Goal: Information Seeking & Learning: Check status

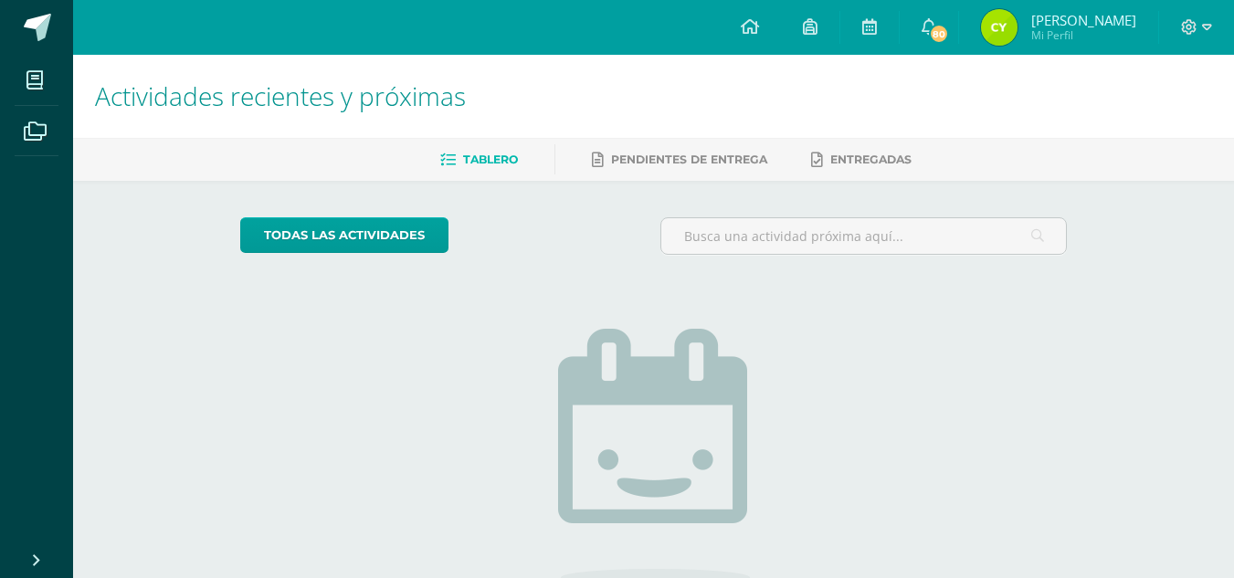
click at [1018, 16] on img at bounding box center [999, 27] width 37 height 37
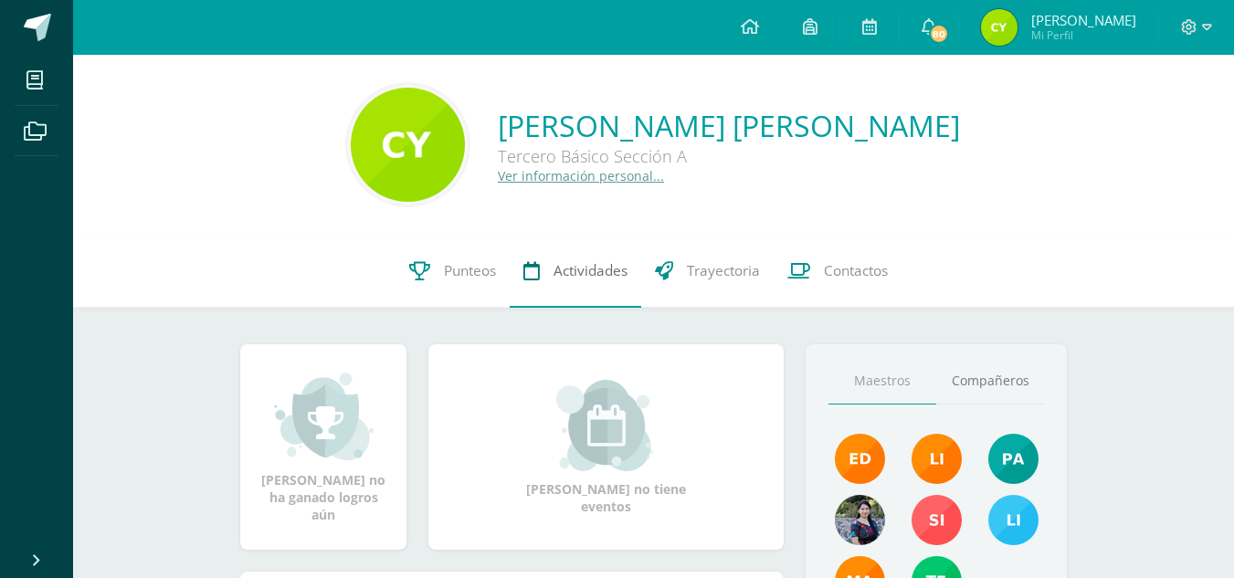
click at [567, 269] on span "Actividades" at bounding box center [591, 270] width 74 height 19
click at [472, 258] on link "Punteos" at bounding box center [453, 271] width 114 height 73
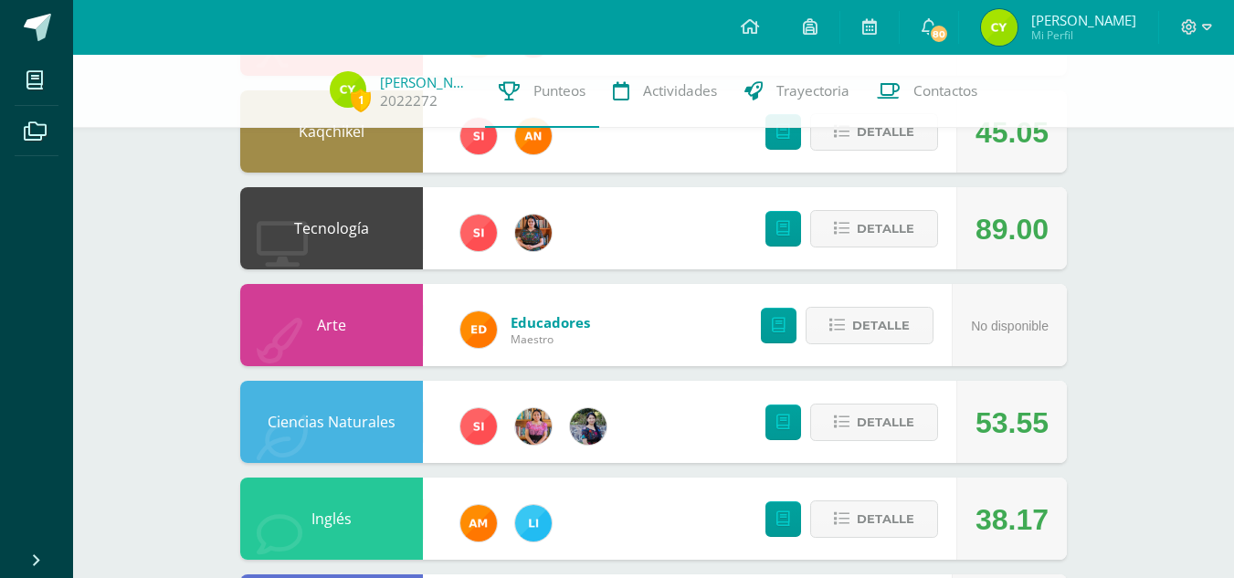
scroll to position [298, 0]
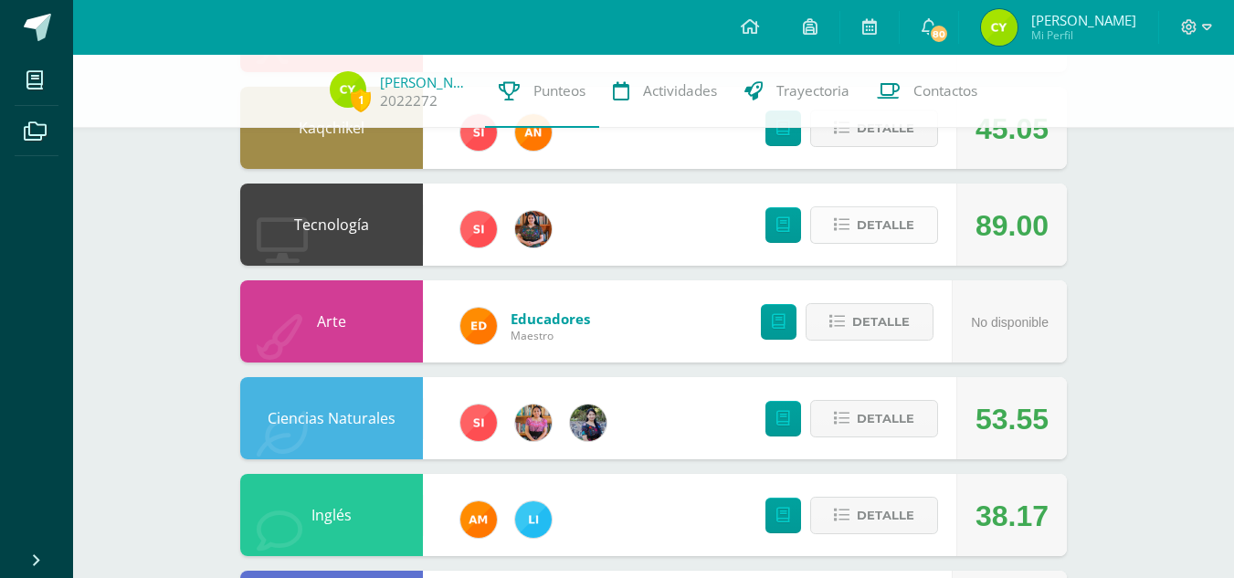
click at [913, 224] on span "Detalle" at bounding box center [886, 225] width 58 height 34
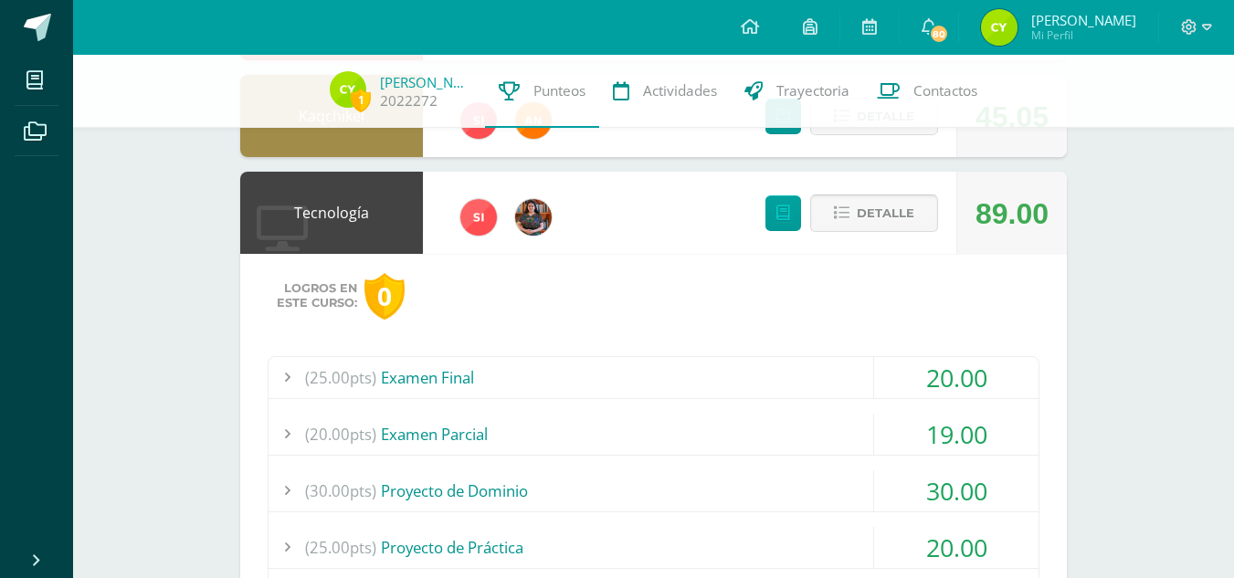
scroll to position [307, 0]
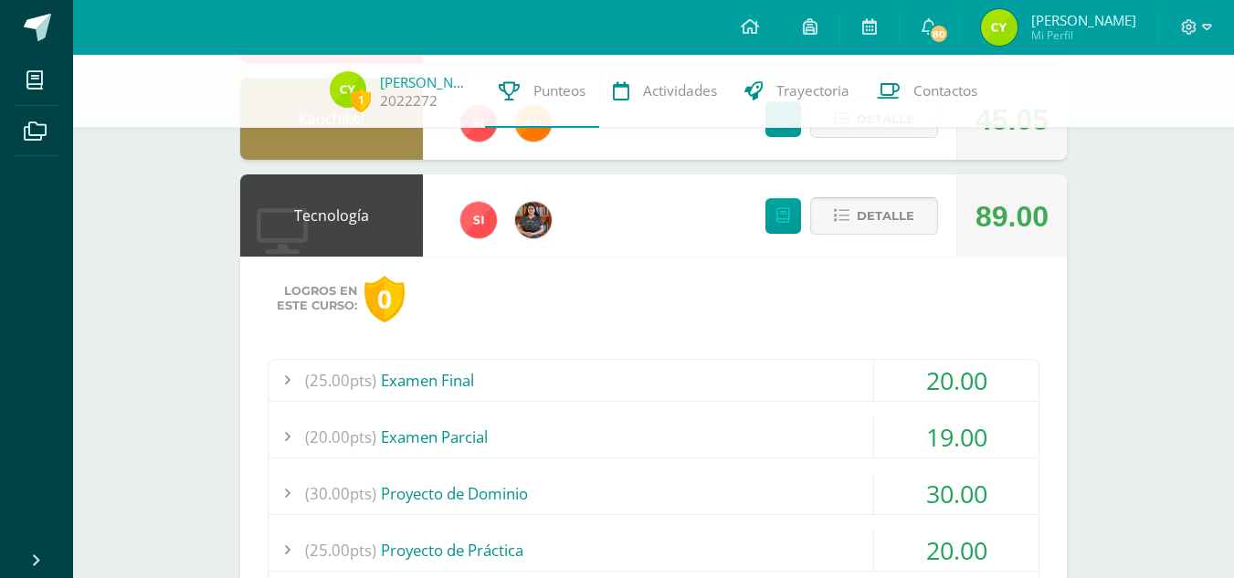
click at [903, 217] on span "Detalle" at bounding box center [886, 216] width 58 height 34
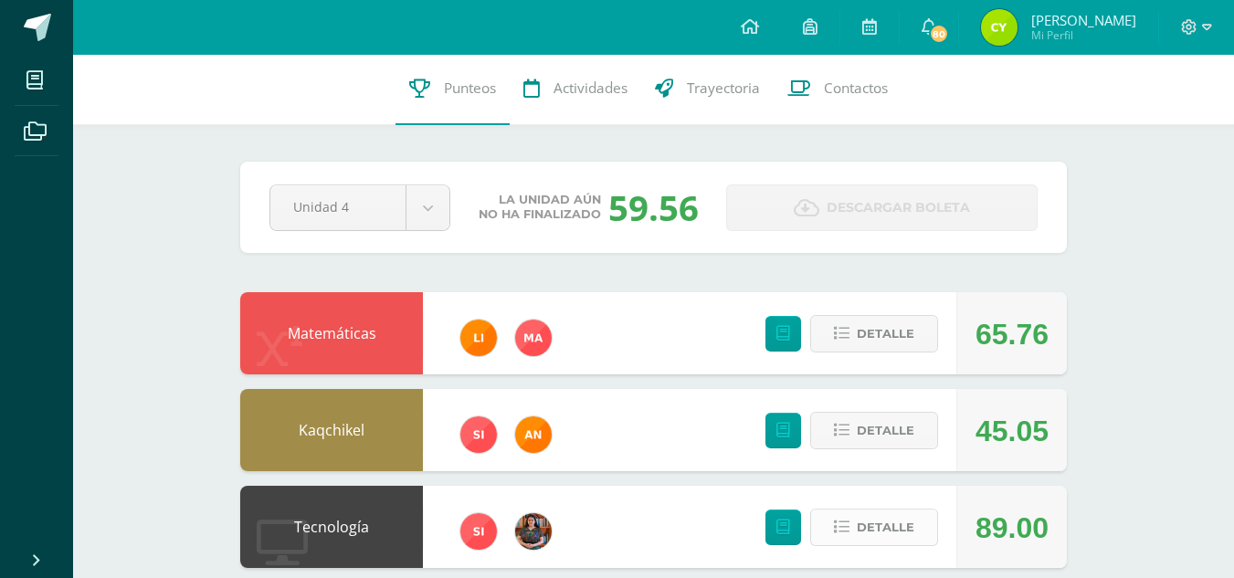
scroll to position [0, 0]
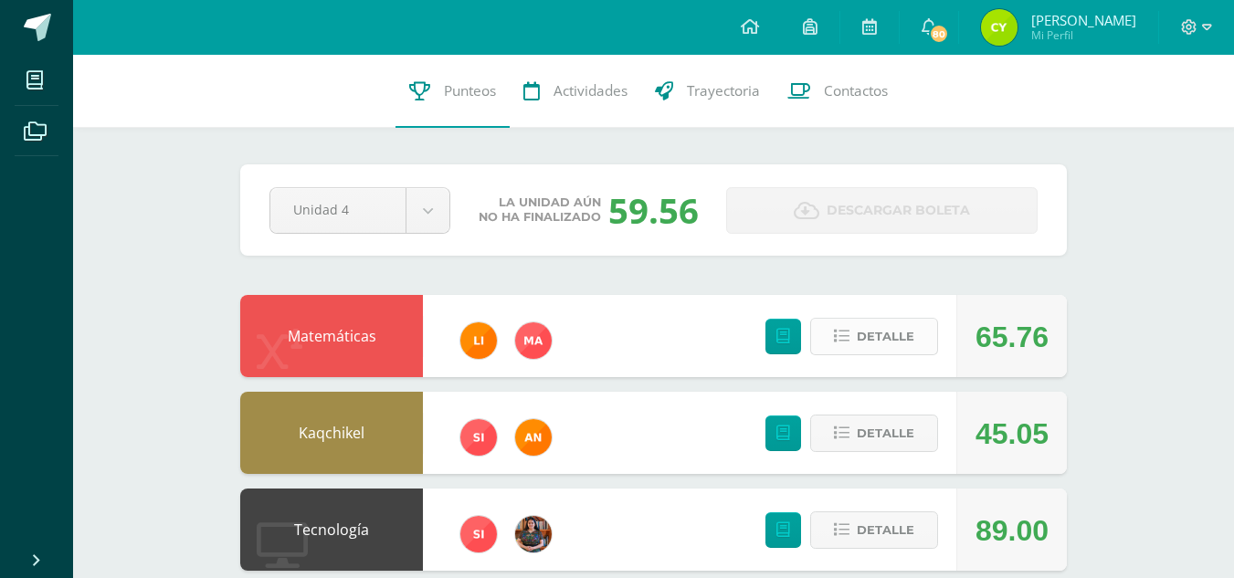
click at [890, 323] on span "Detalle" at bounding box center [886, 337] width 58 height 34
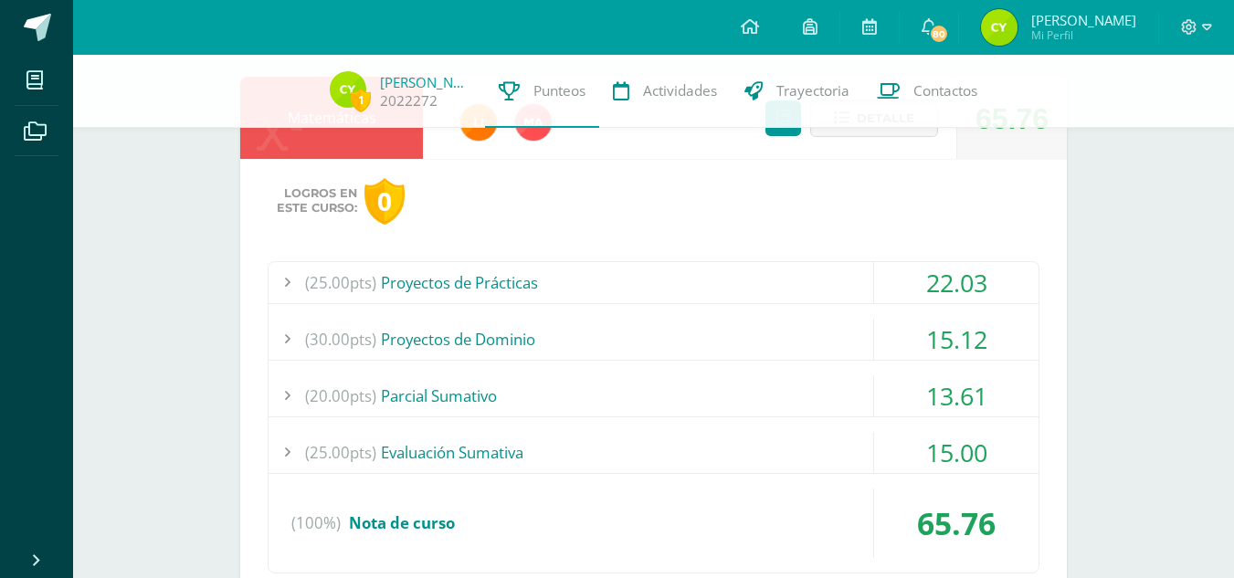
scroll to position [92, 0]
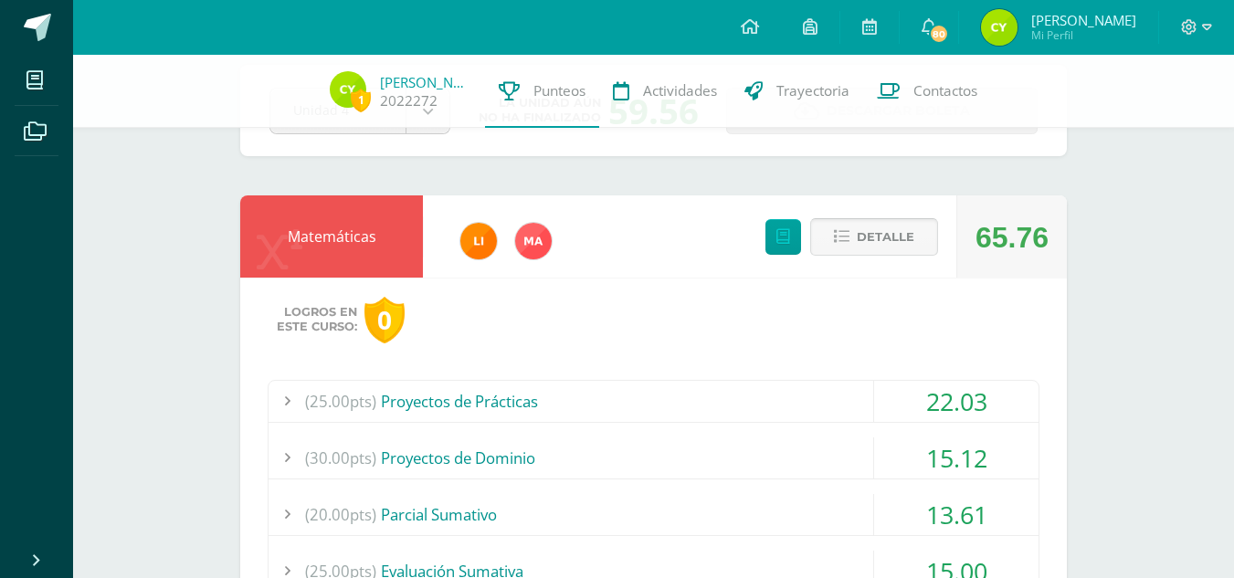
click at [858, 231] on span "Detalle" at bounding box center [886, 237] width 58 height 34
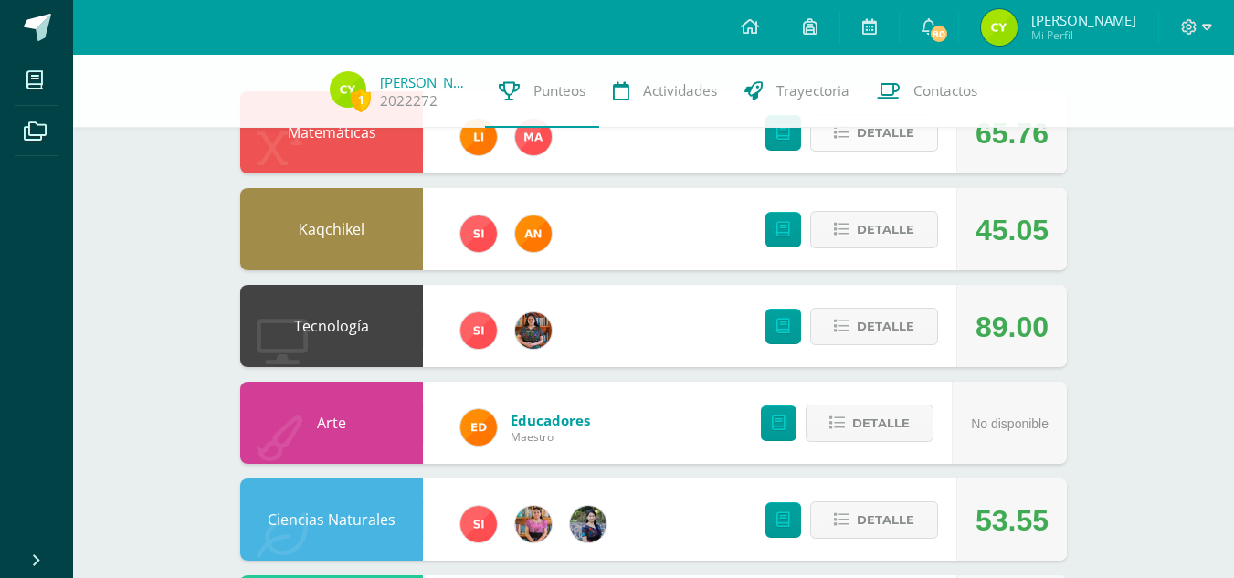
scroll to position [198, 0]
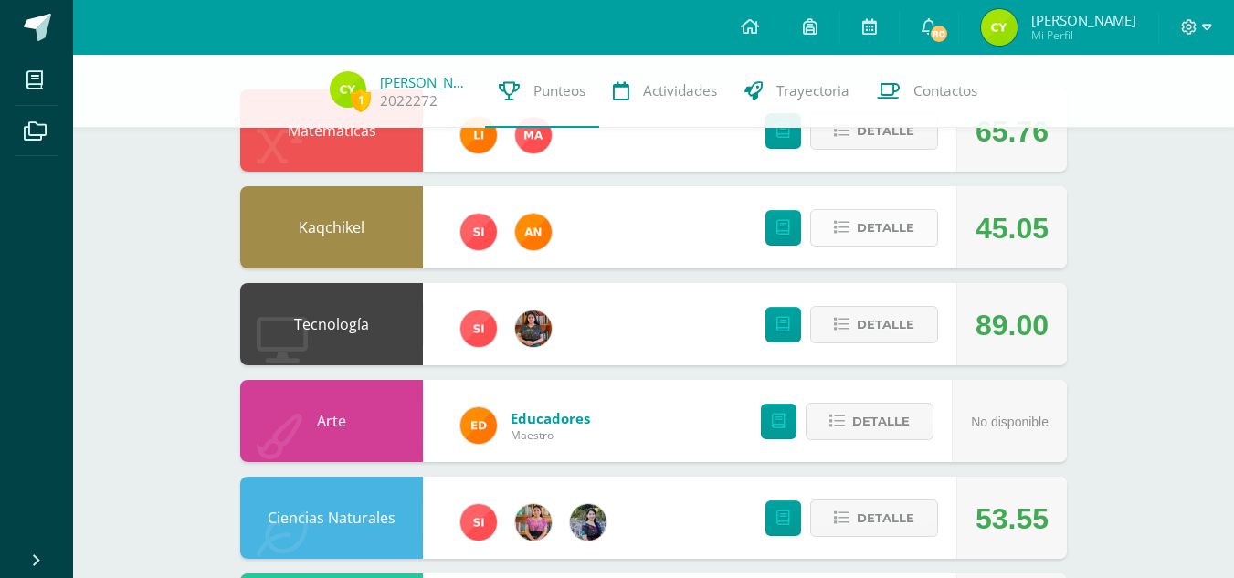
click at [864, 240] on span "Detalle" at bounding box center [886, 228] width 58 height 34
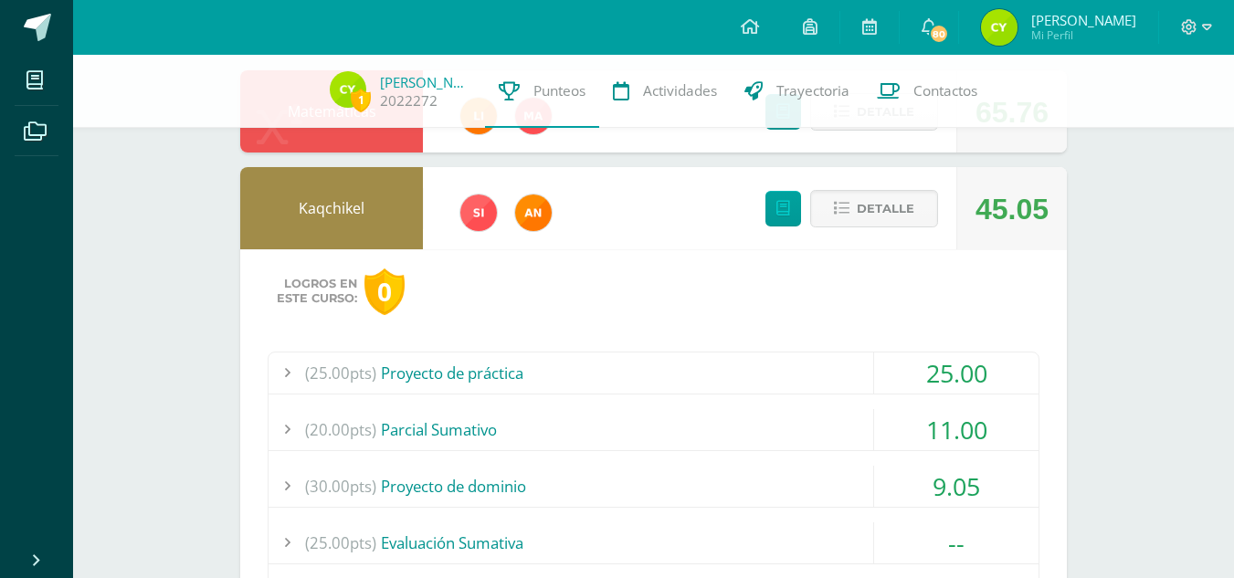
scroll to position [209, 0]
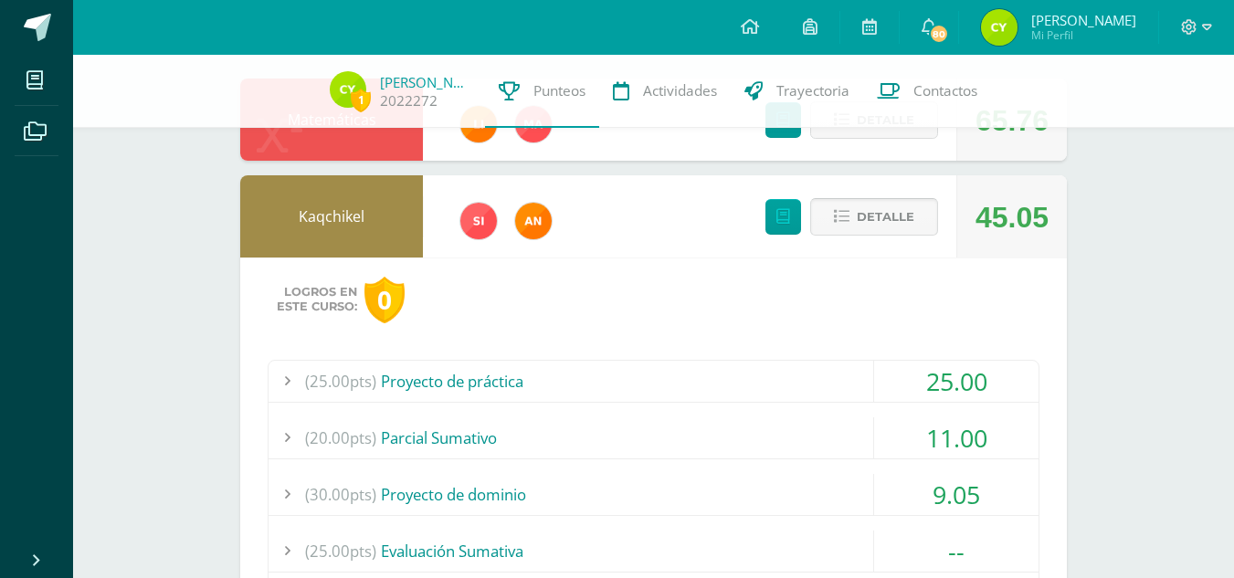
click at [901, 215] on span "Detalle" at bounding box center [886, 217] width 58 height 34
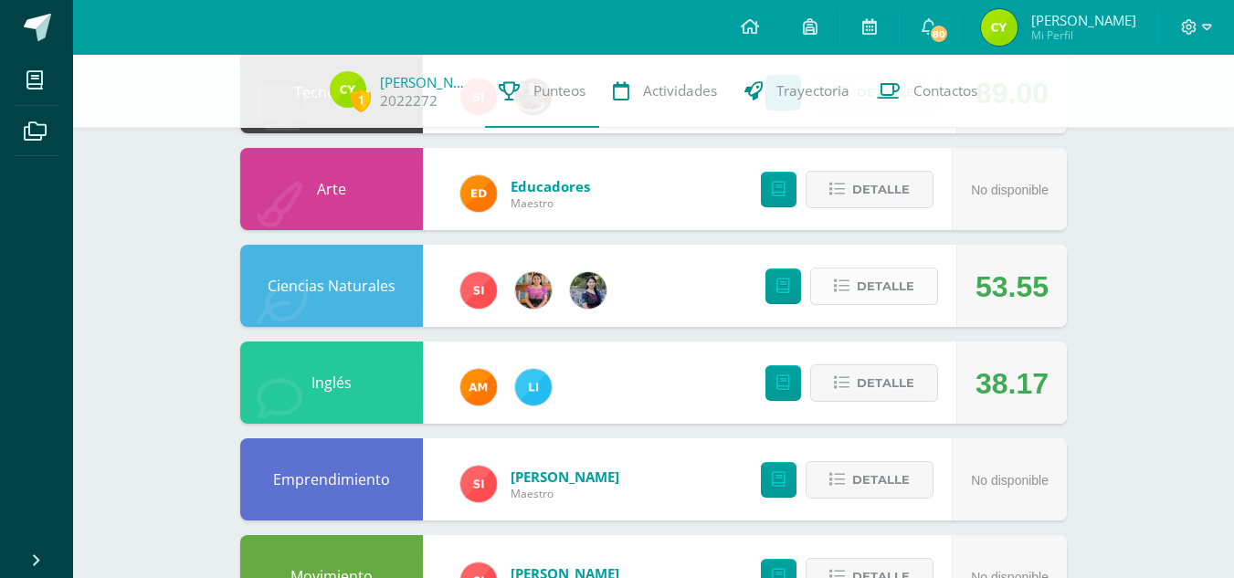
scroll to position [431, 0]
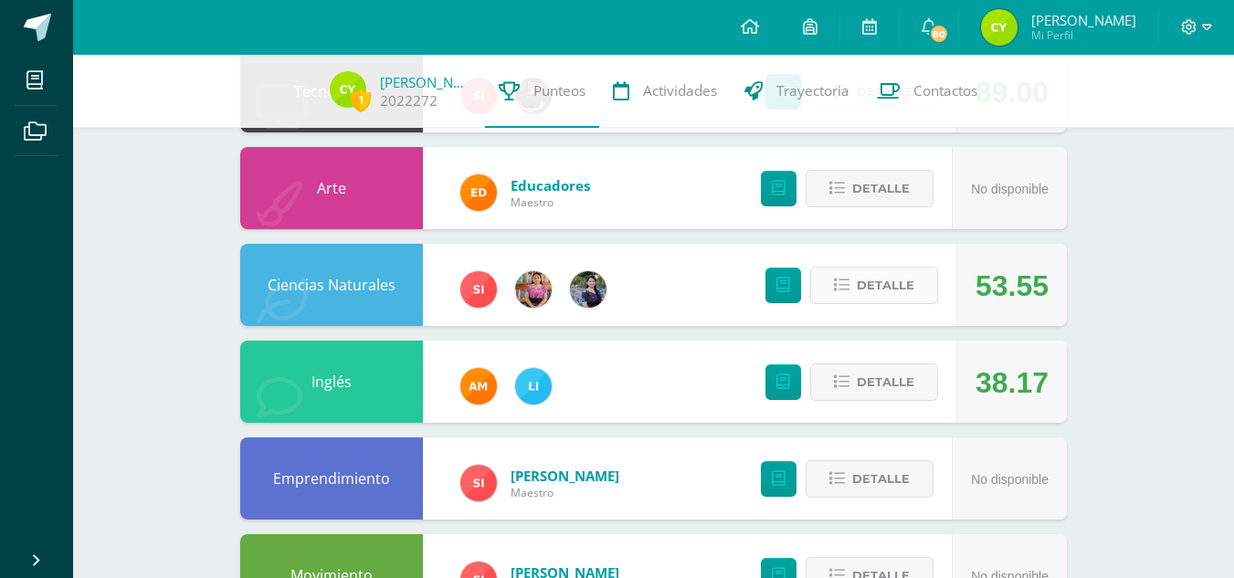
click at [871, 289] on span "Detalle" at bounding box center [886, 286] width 58 height 34
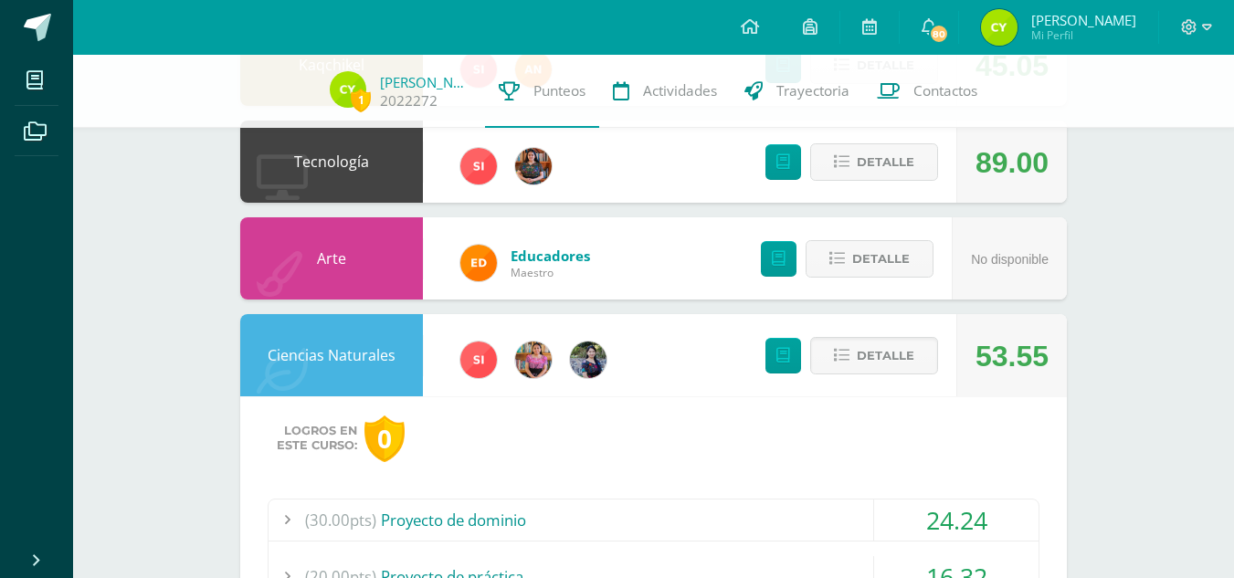
scroll to position [368, 0]
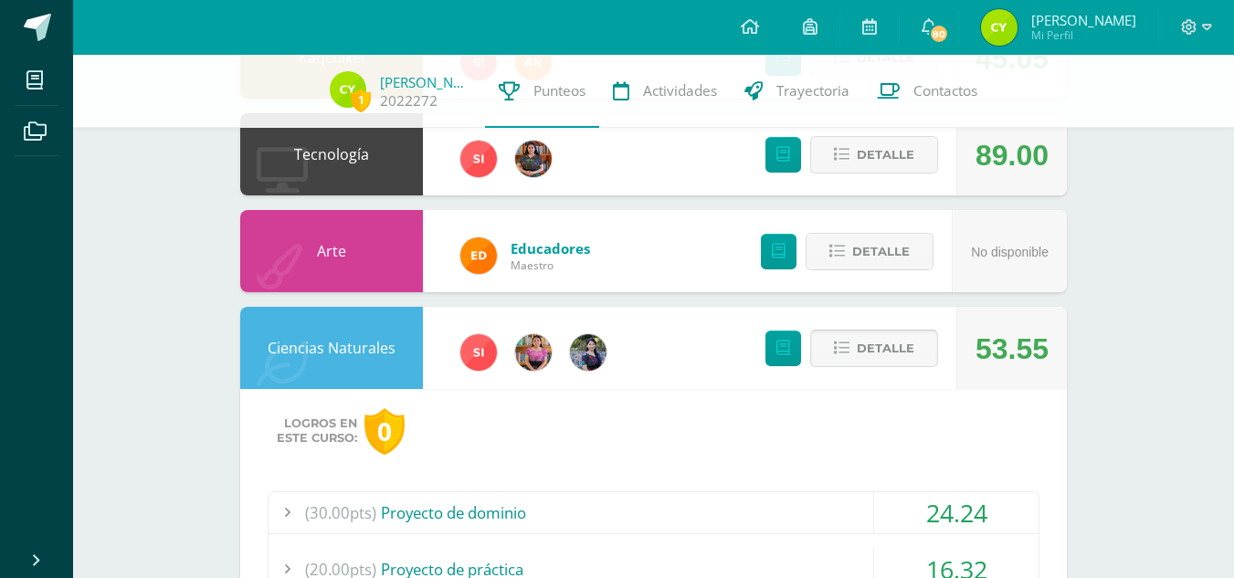
click at [903, 337] on span "Detalle" at bounding box center [886, 349] width 58 height 34
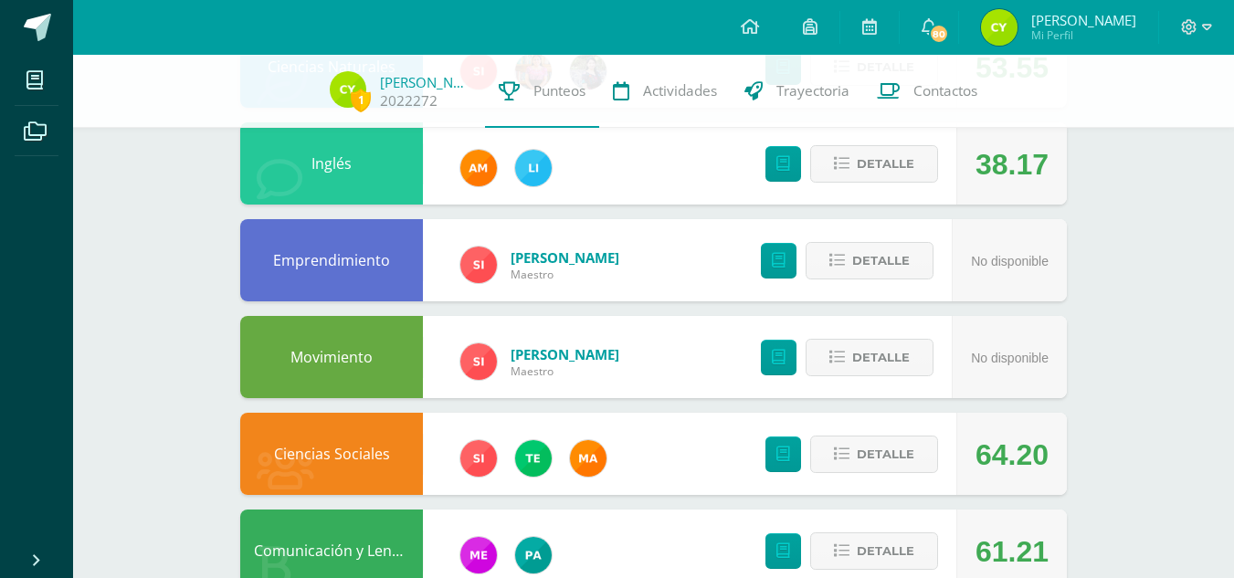
scroll to position [700, 0]
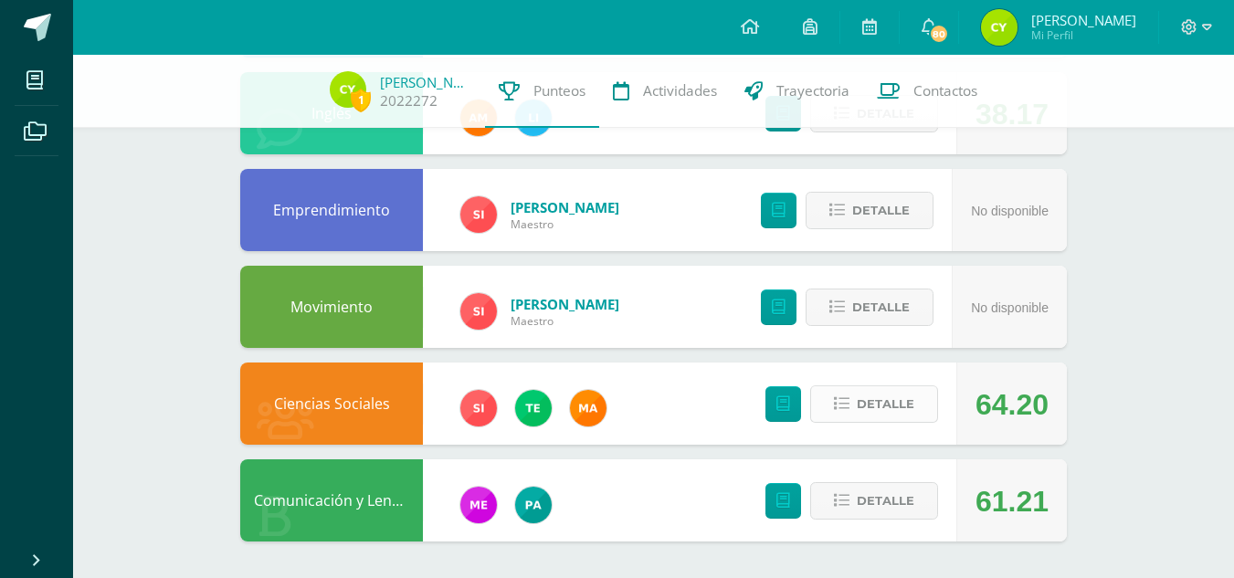
click at [909, 403] on span "Detalle" at bounding box center [886, 404] width 58 height 34
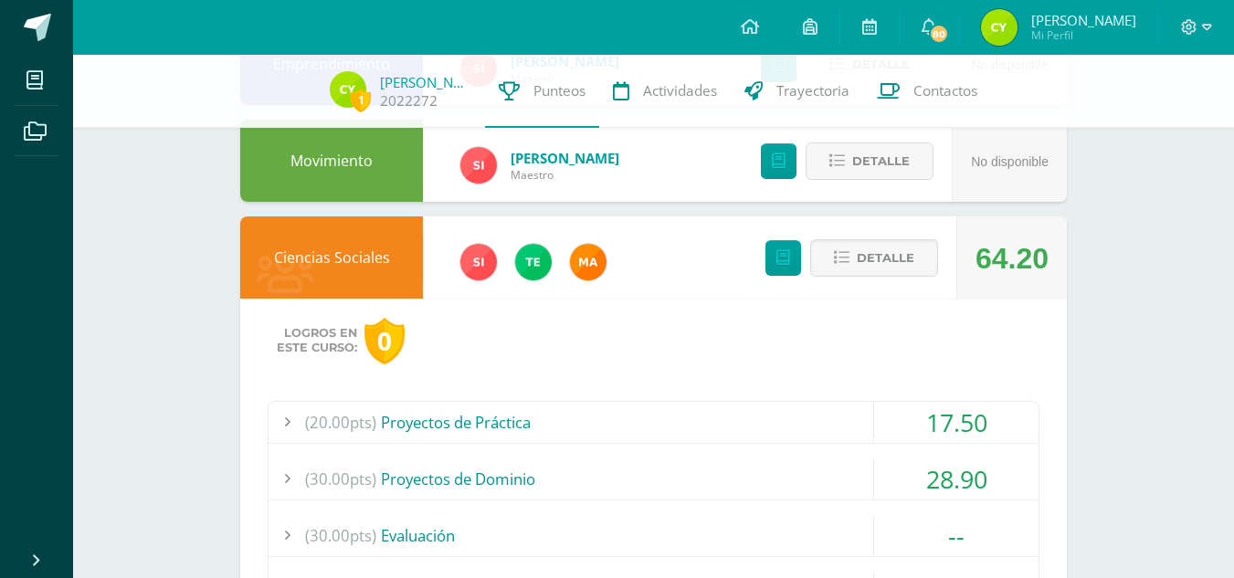
scroll to position [785, 0]
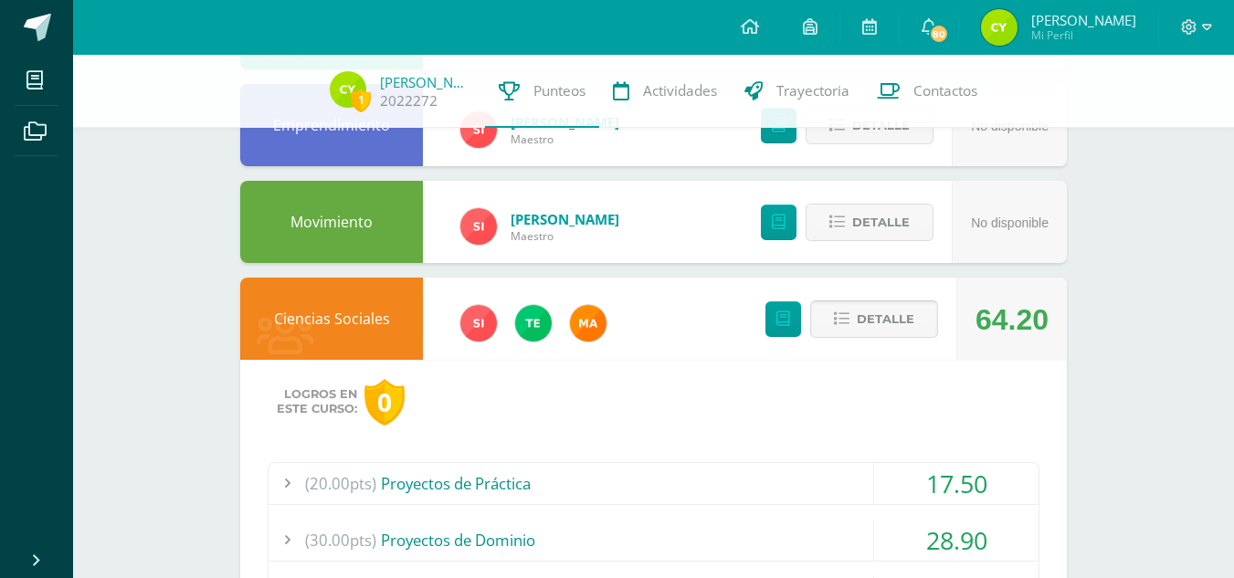
click at [848, 323] on icon at bounding box center [842, 320] width 16 height 16
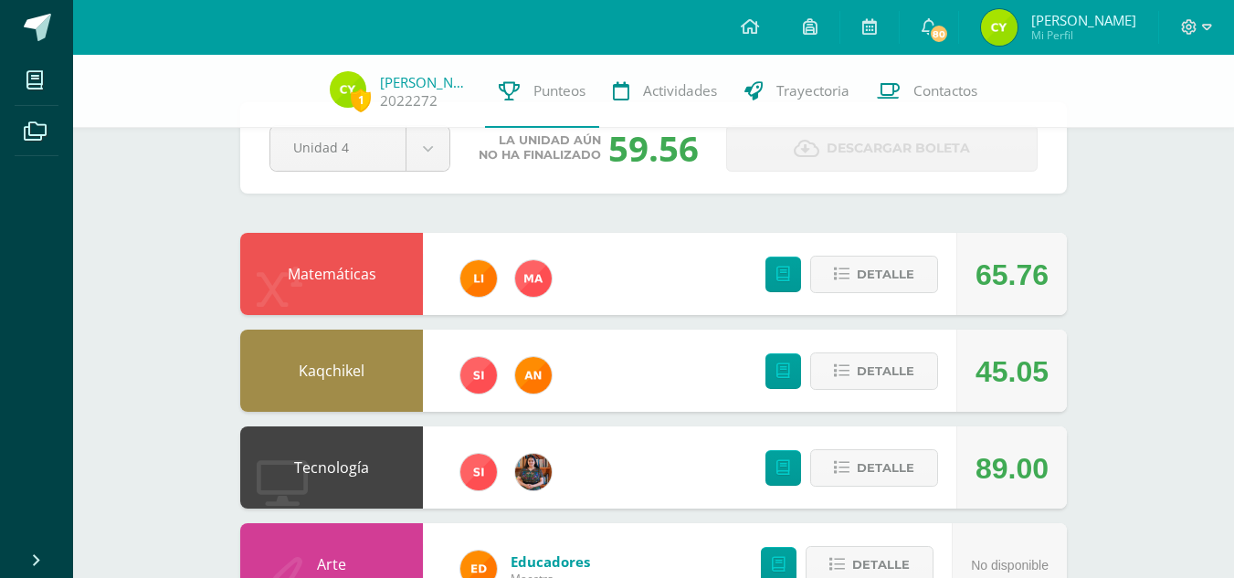
scroll to position [0, 0]
